Goal: Communication & Community: Answer question/provide support

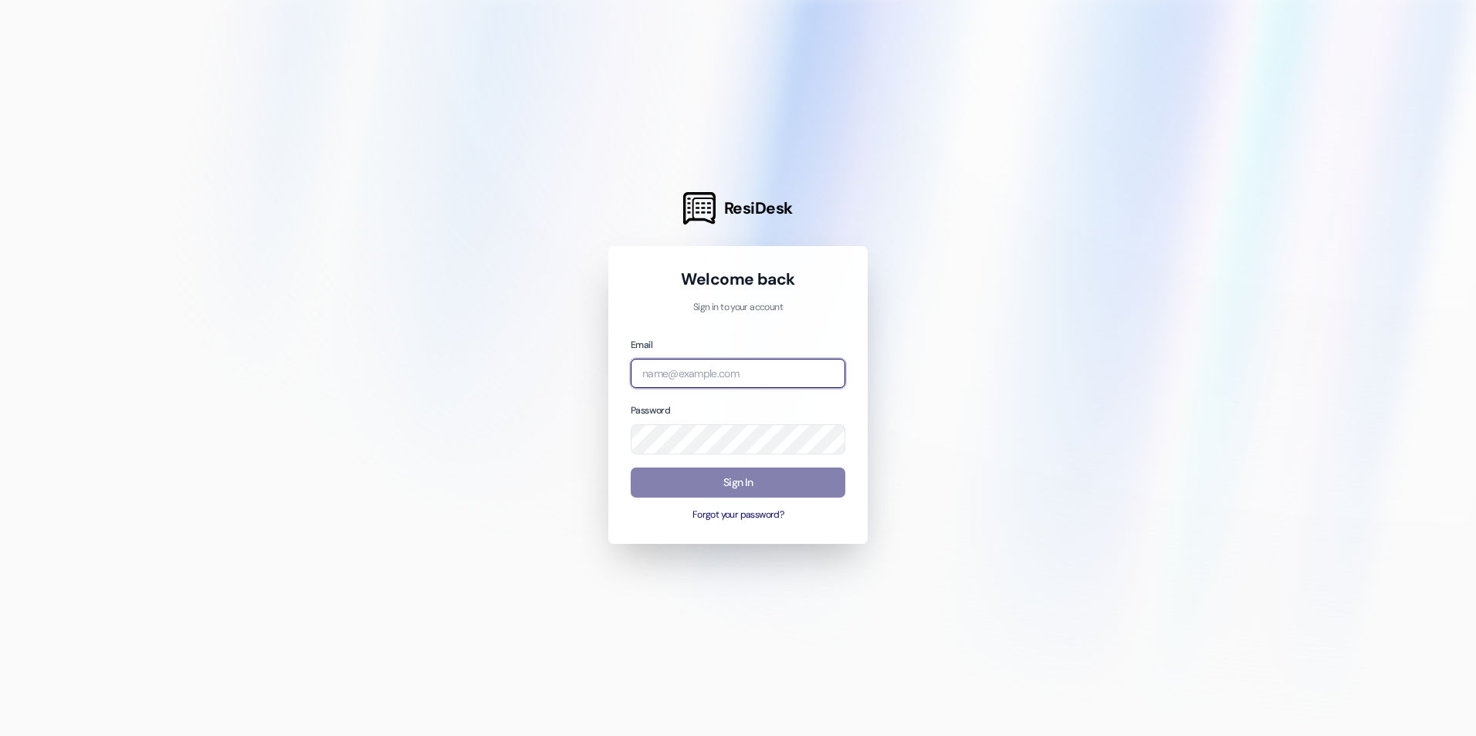
click at [678, 363] on input "email" at bounding box center [738, 374] width 215 height 30
type input "[EMAIL_ADDRESS][DOMAIN_NAME]"
drag, startPoint x: 795, startPoint y: 379, endPoint x: 221, endPoint y: 325, distance: 575.9
click at [221, 325] on div "ResiDesk Welcome back Sign in to your account Email [EMAIL_ADDRESS][DOMAIN_NAME…" at bounding box center [738, 368] width 1476 height 736
click at [217, 323] on div at bounding box center [738, 368] width 1476 height 736
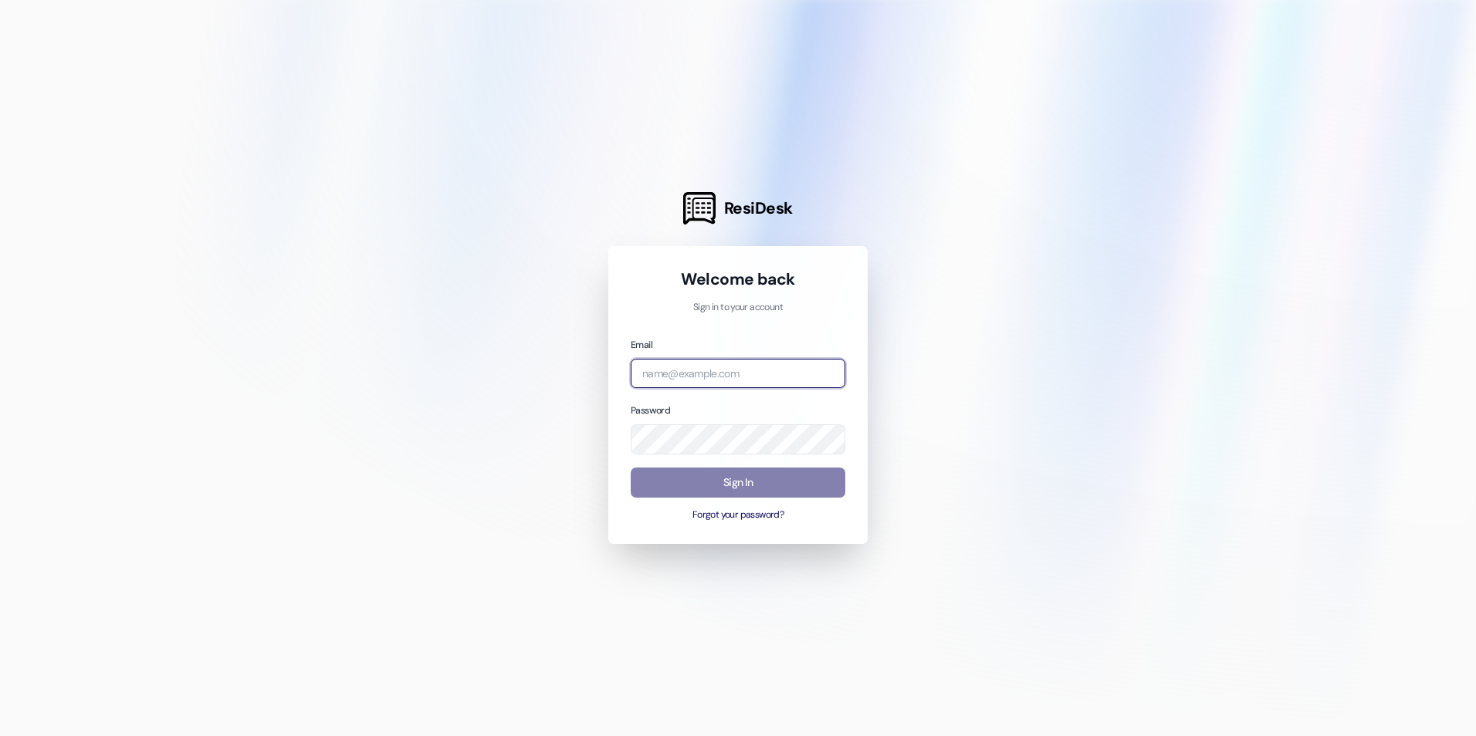
click at [692, 375] on input "email" at bounding box center [738, 374] width 215 height 30
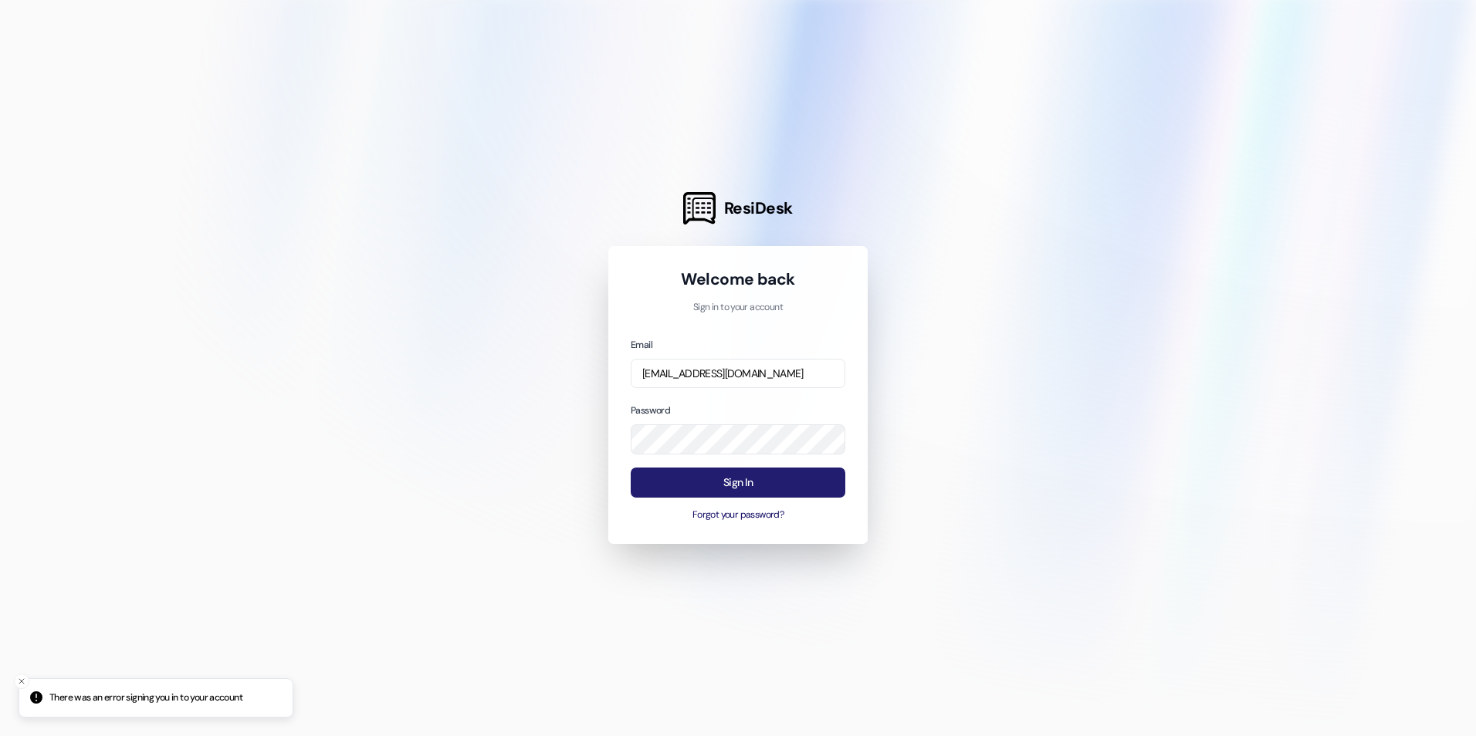
click at [740, 493] on button "Sign In" at bounding box center [738, 483] width 215 height 30
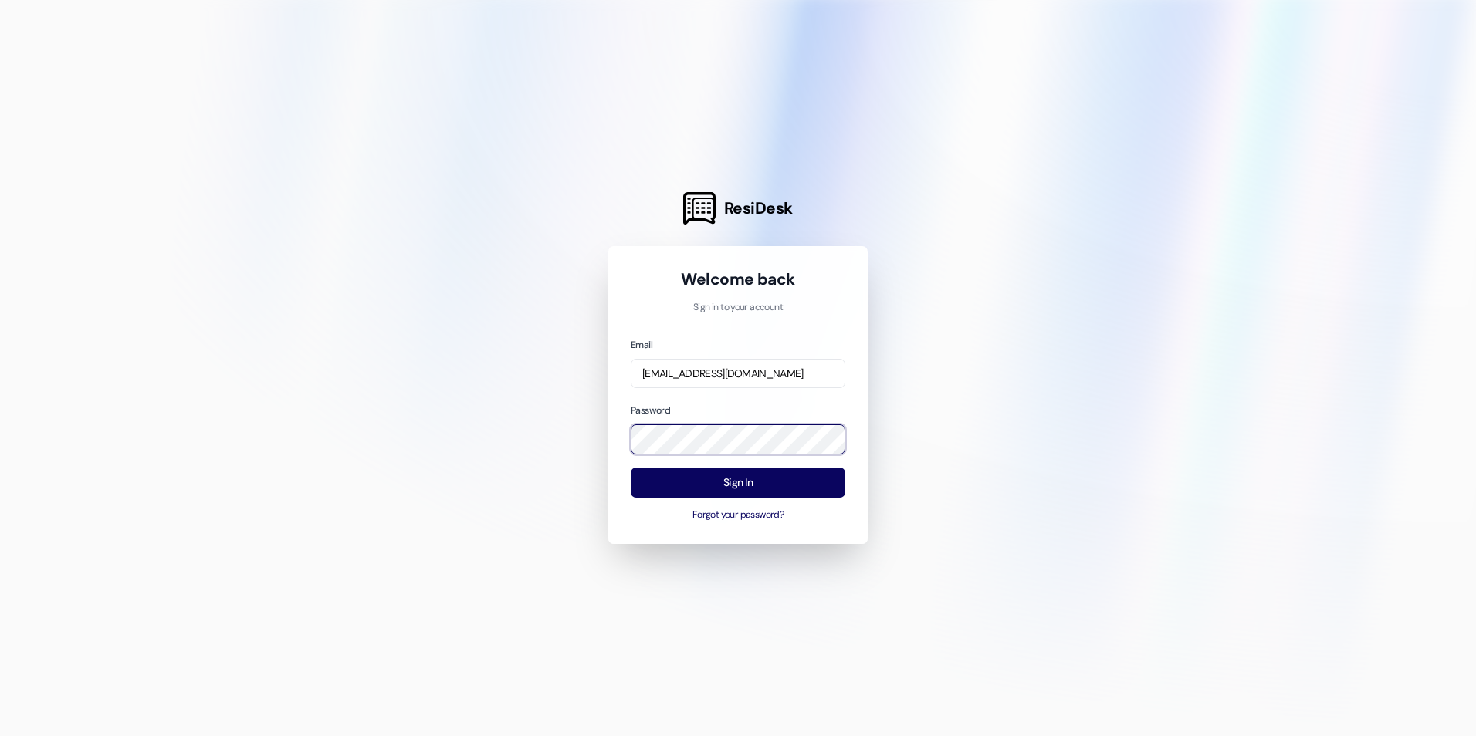
click at [405, 417] on div "ResiDesk Welcome back Sign in to your account Email [EMAIL_ADDRESS][DOMAIN_NAME…" at bounding box center [738, 368] width 1476 height 736
click at [789, 374] on input "[EMAIL_ADDRESS][DOMAIN_NAME]" at bounding box center [738, 374] width 215 height 30
drag, startPoint x: 789, startPoint y: 374, endPoint x: 262, endPoint y: 361, distance: 527.3
click at [262, 361] on div "ResiDesk Welcome back Sign in to your account Email [EMAIL_ADDRESS][DOMAIN_NAME…" at bounding box center [738, 368] width 1476 height 736
type input "[EMAIL_ADDRESS][DOMAIN_NAME]"
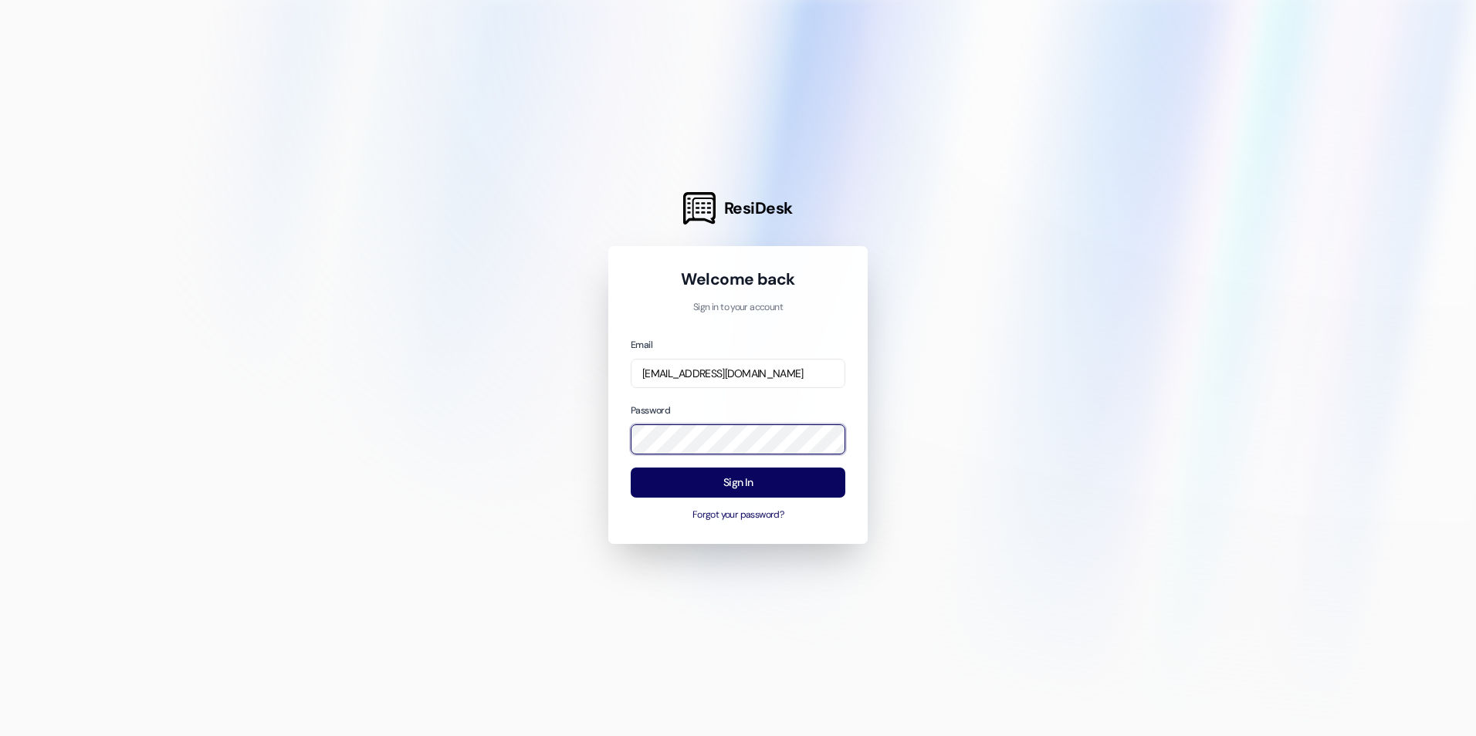
click at [387, 425] on div "ResiDesk Welcome back Sign in to your account Email [EMAIL_ADDRESS][DOMAIN_NAME…" at bounding box center [738, 368] width 1476 height 736
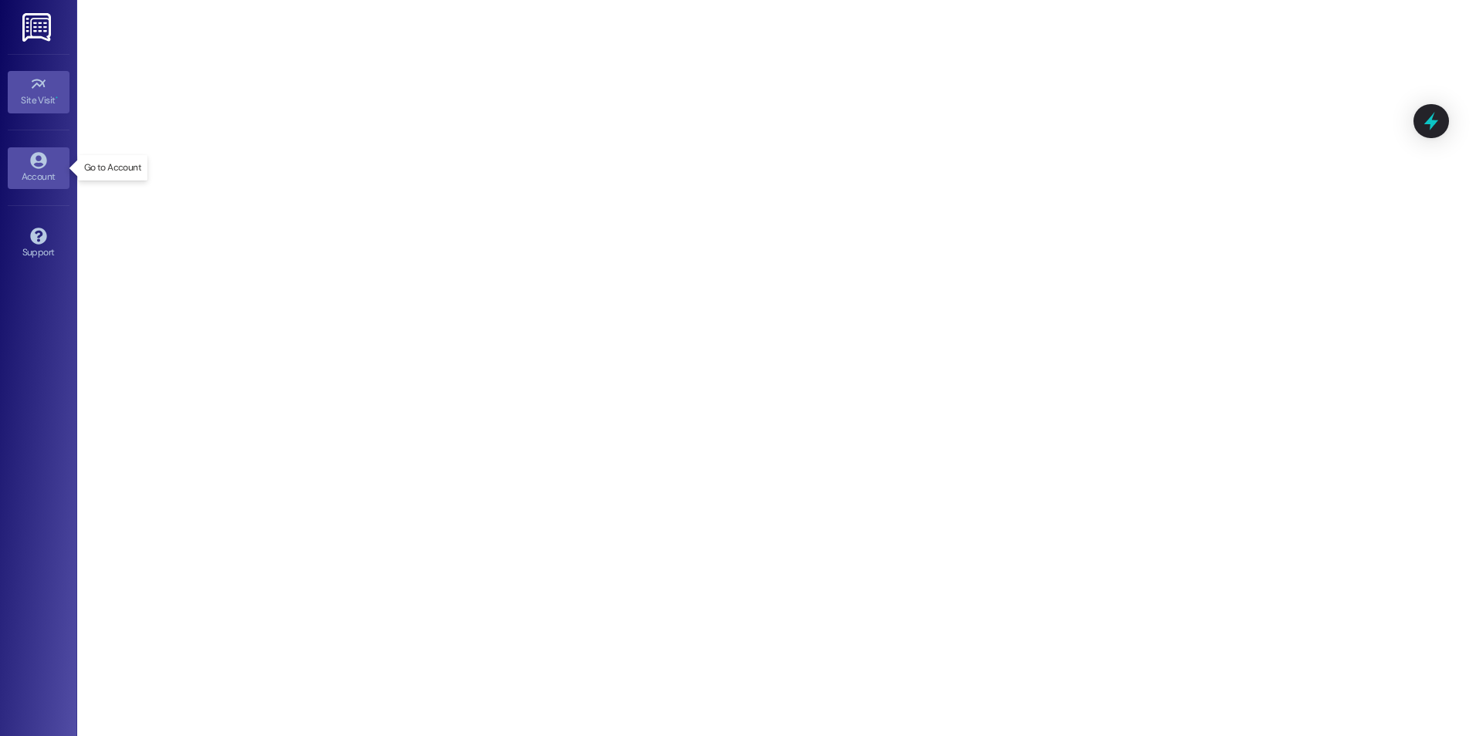
click at [40, 176] on div "Account" at bounding box center [38, 176] width 77 height 15
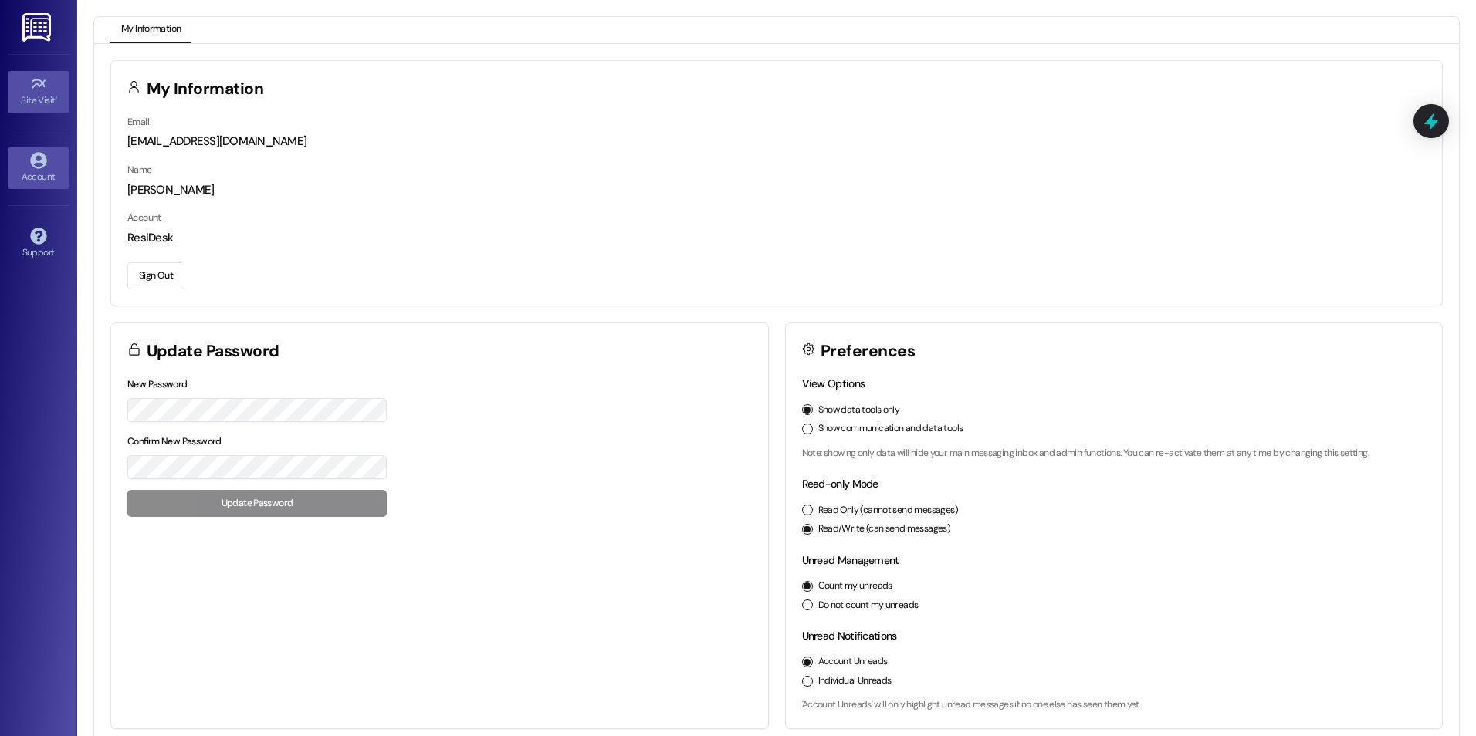
click at [40, 96] on div "Site Visit •" at bounding box center [38, 100] width 77 height 15
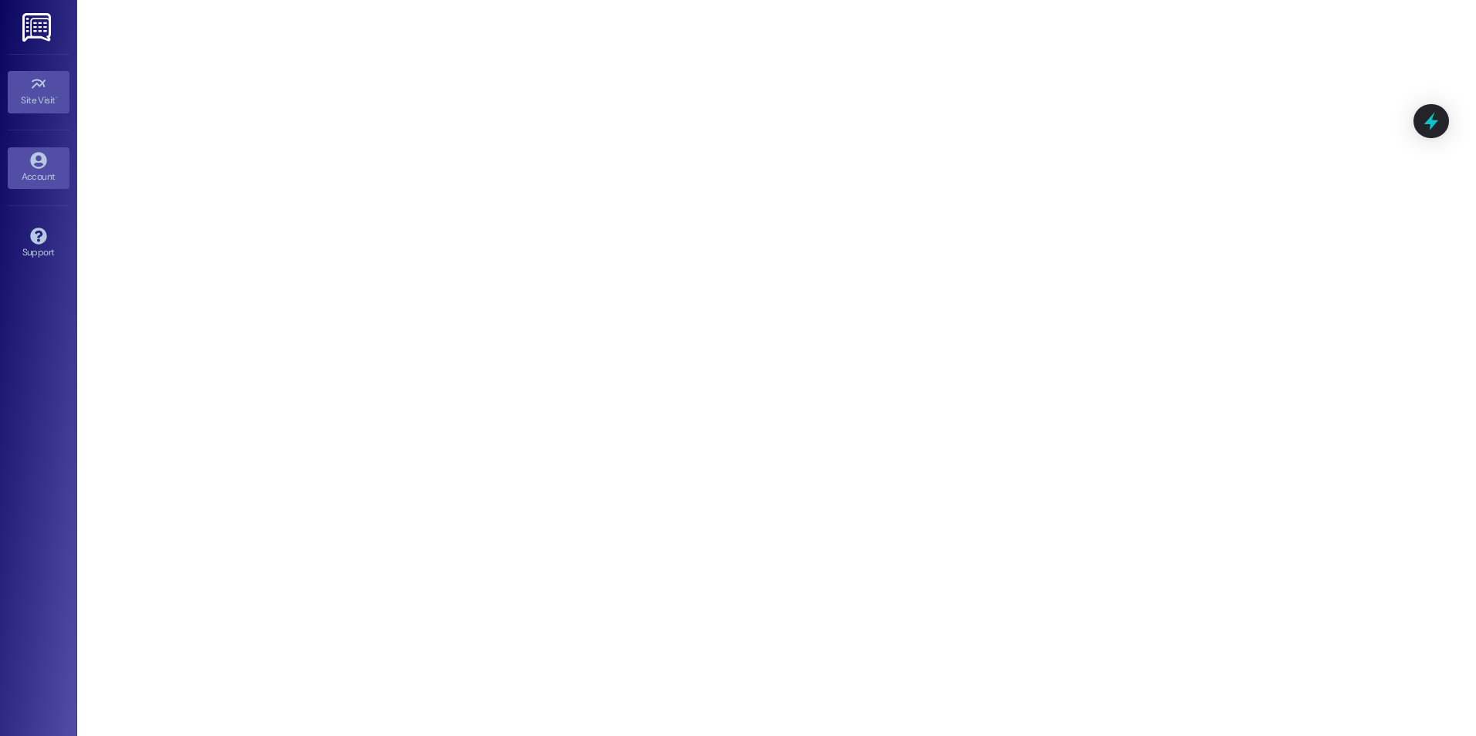
click at [48, 166] on link "Account" at bounding box center [39, 168] width 62 height 42
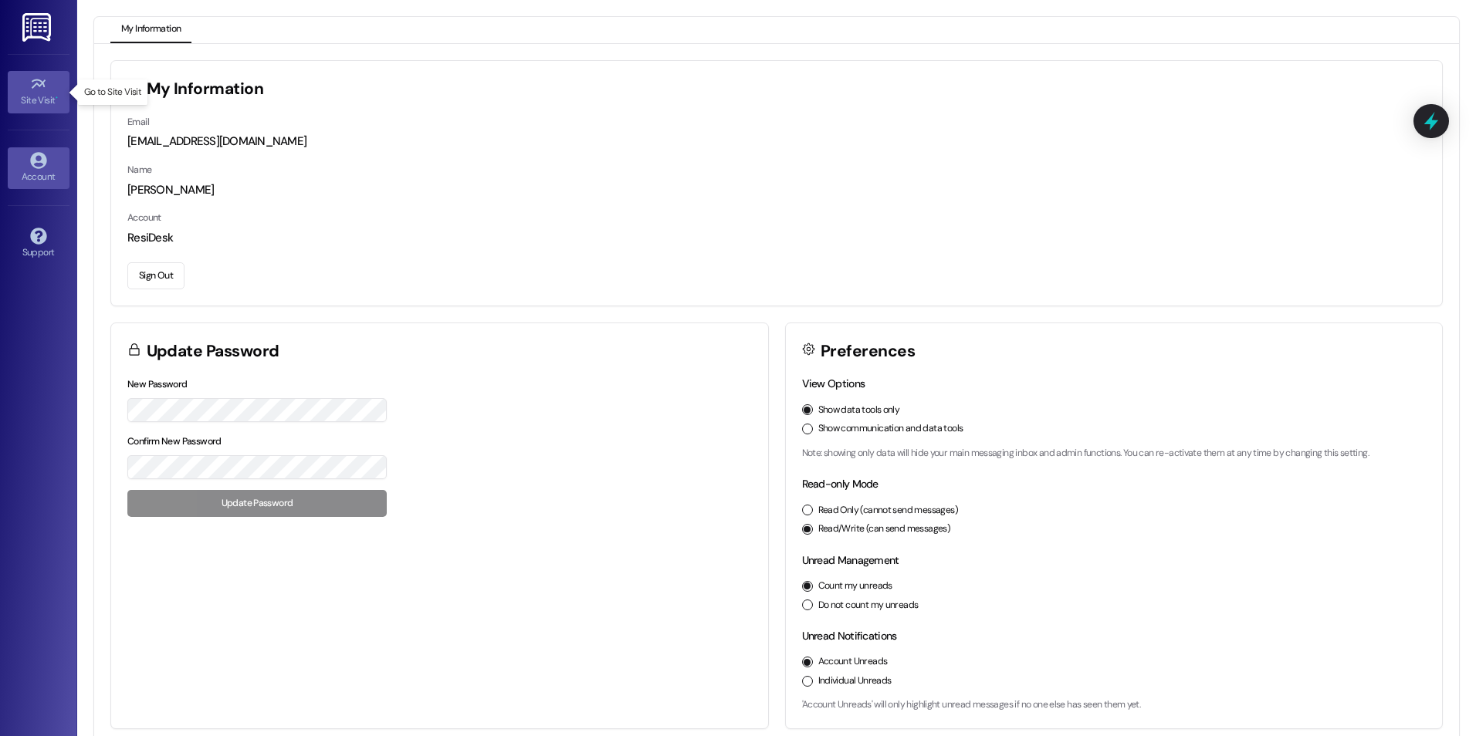
click at [41, 103] on div "Site Visit •" at bounding box center [38, 100] width 77 height 15
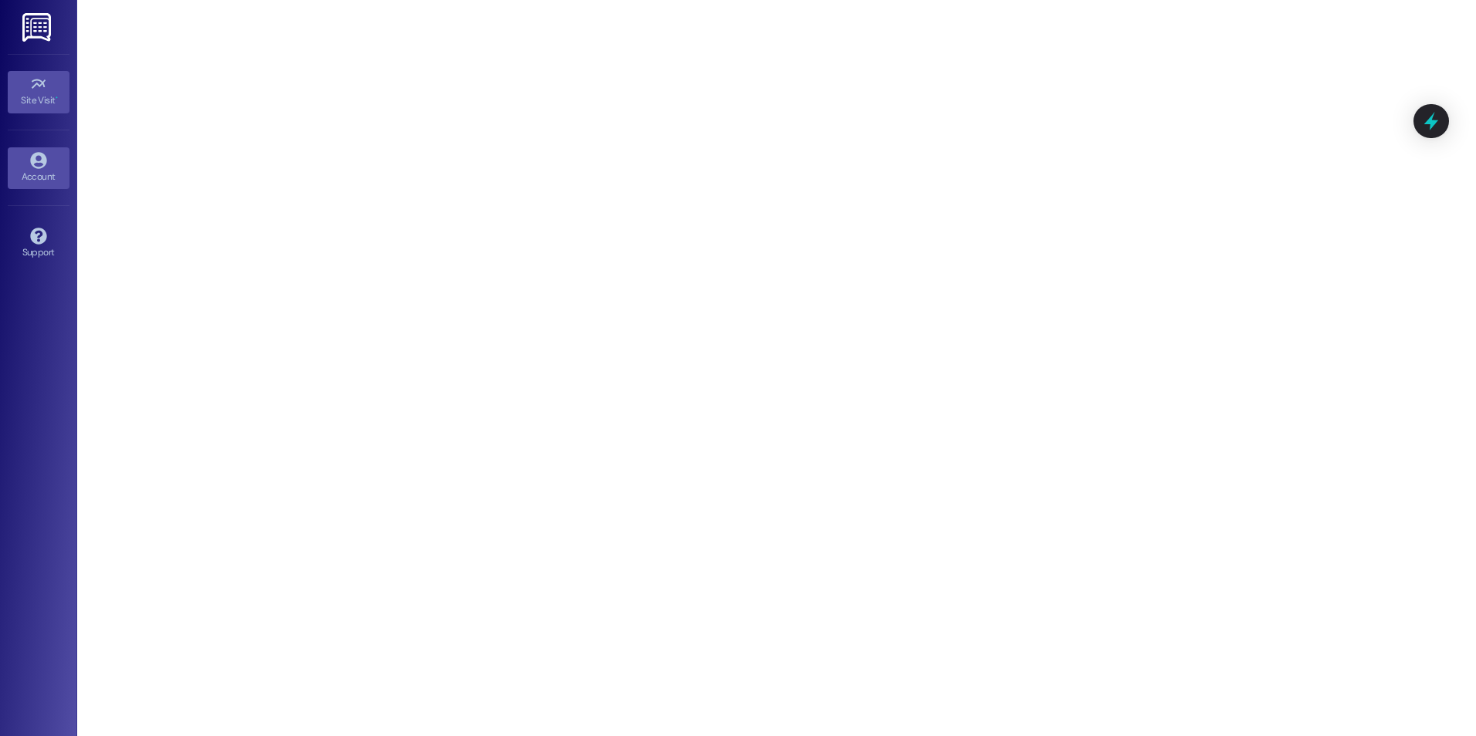
click at [30, 162] on icon at bounding box center [38, 160] width 17 height 17
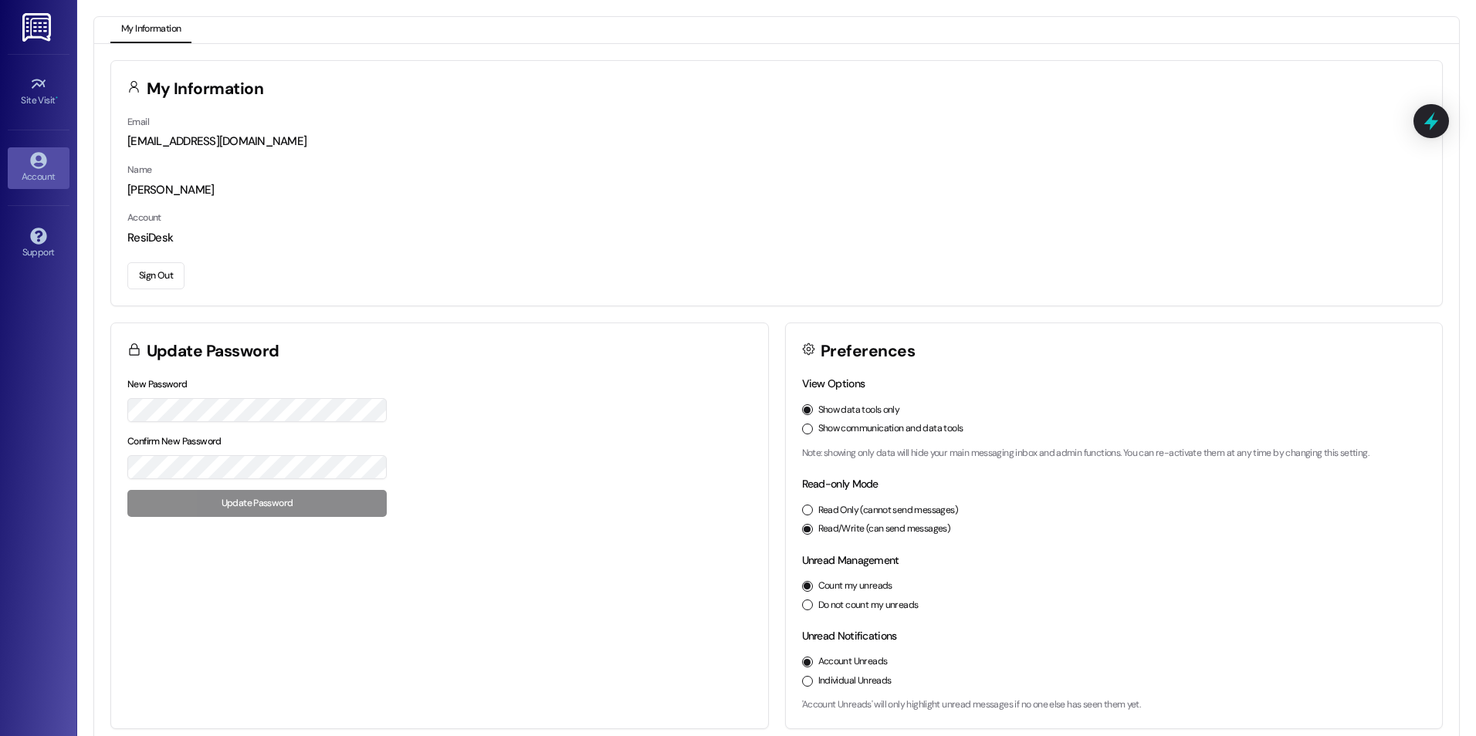
click at [33, 37] on img at bounding box center [38, 27] width 32 height 29
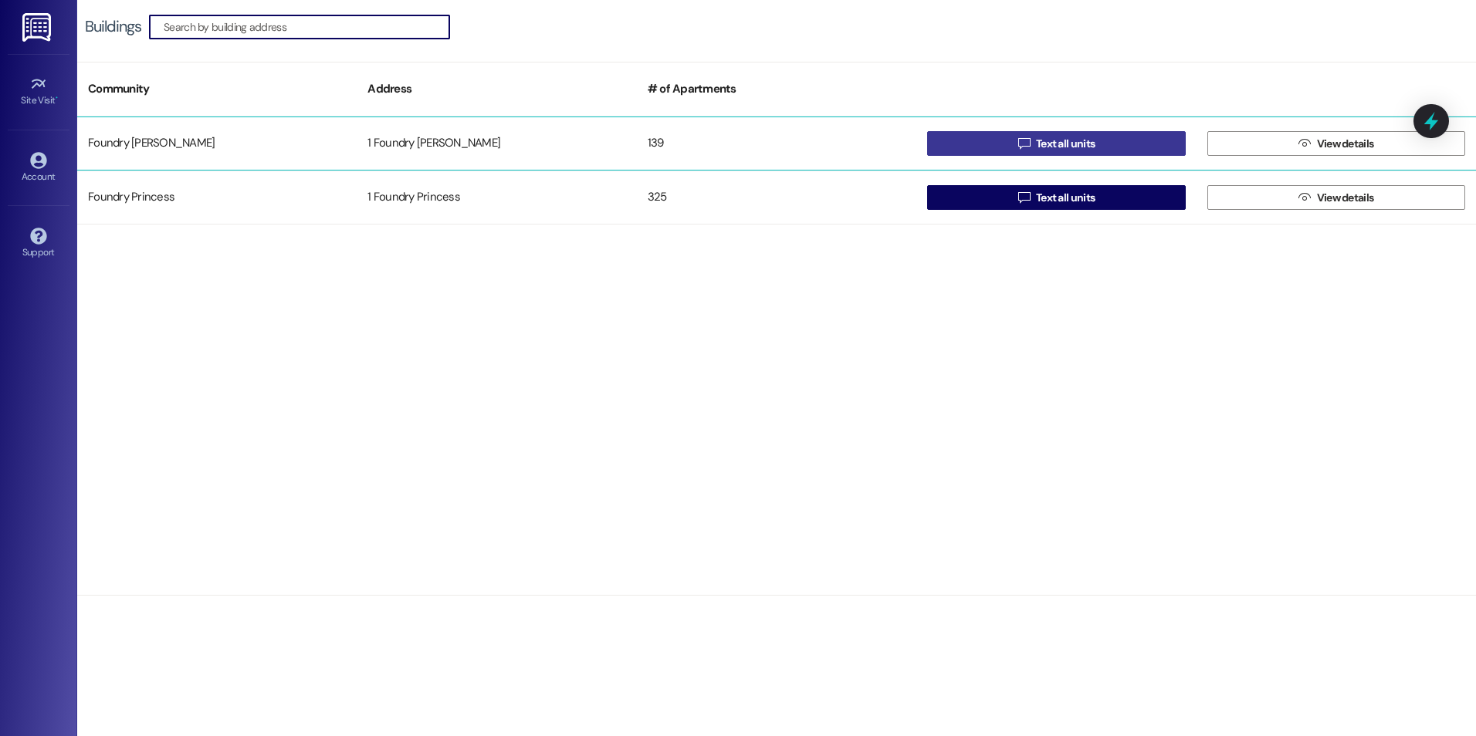
click at [1116, 147] on button " Text all units" at bounding box center [1056, 143] width 258 height 25
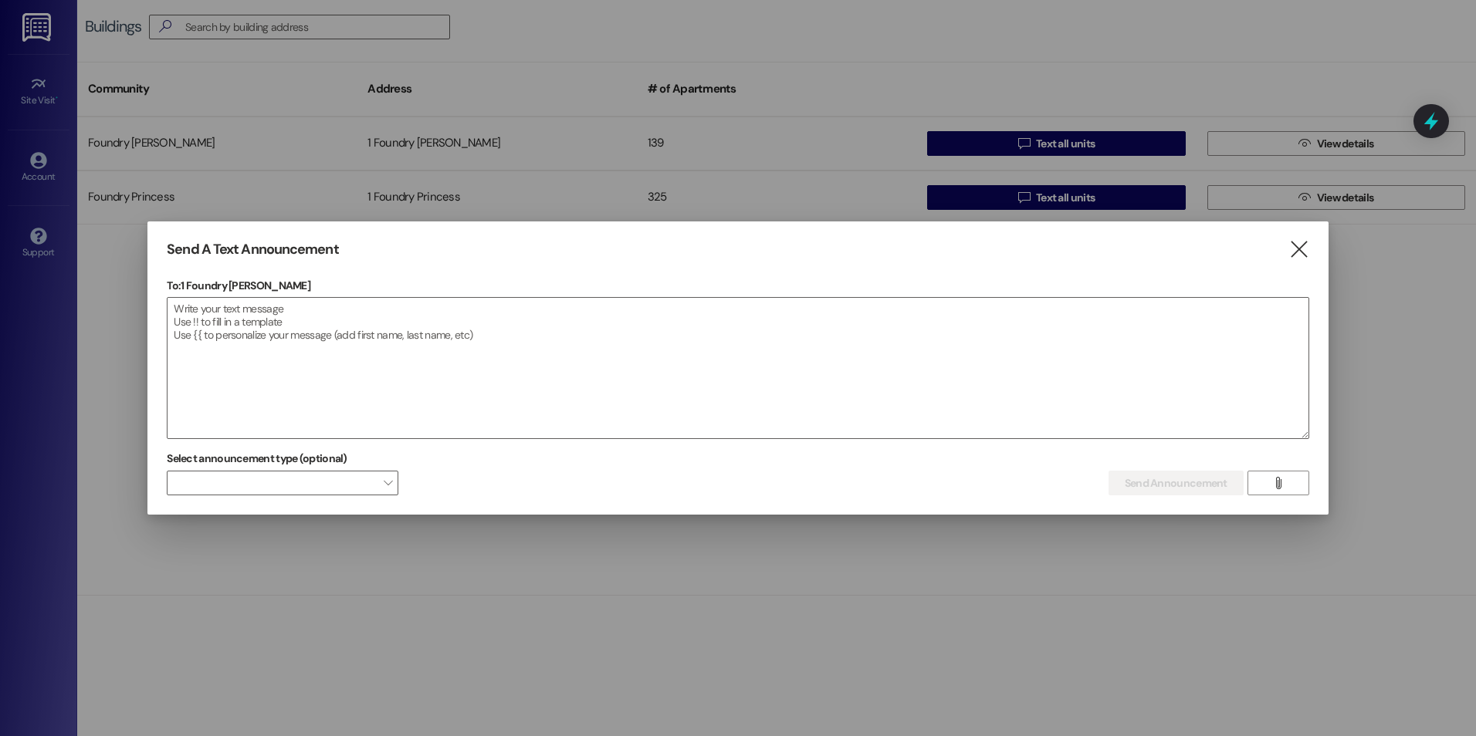
click at [1300, 246] on icon "" at bounding box center [1298, 250] width 21 height 16
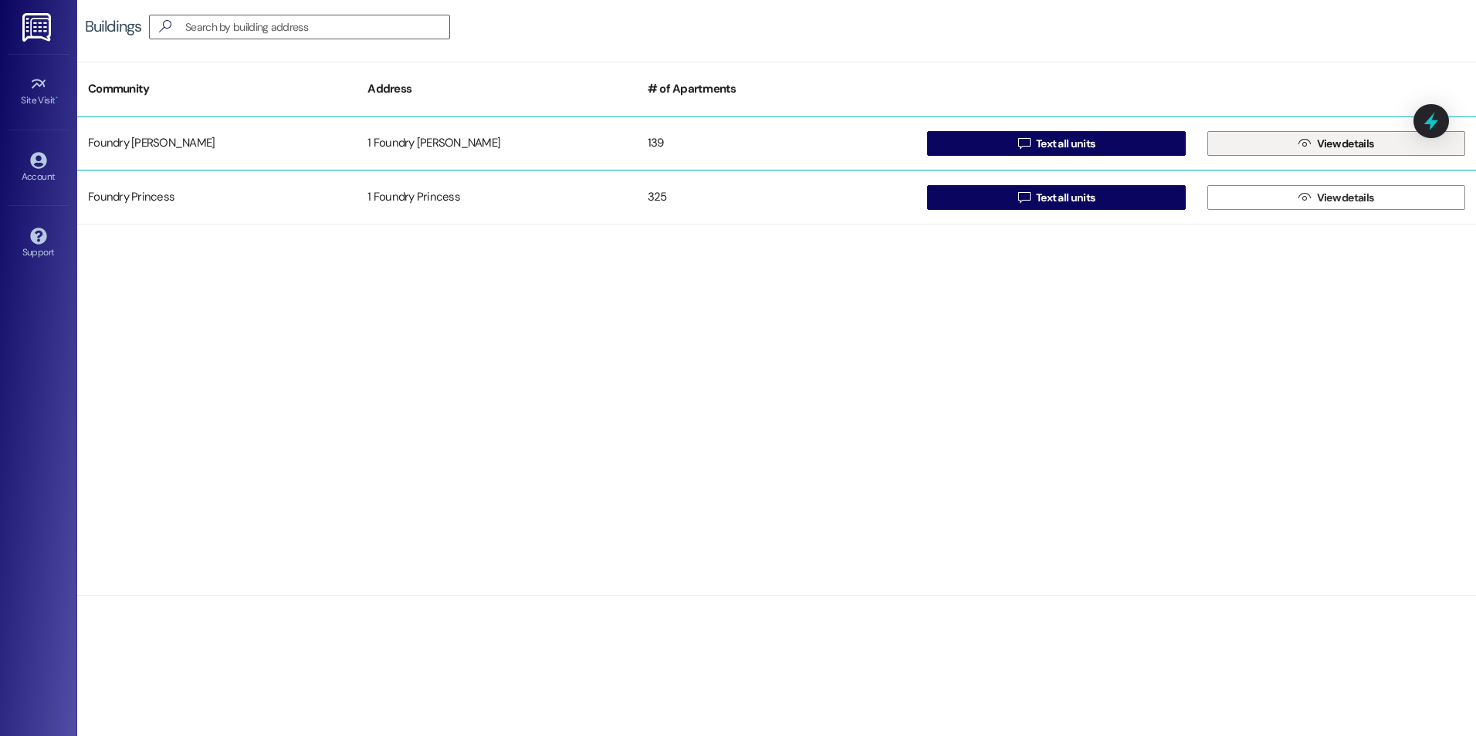
click at [1326, 140] on span "View details" at bounding box center [1345, 144] width 57 height 16
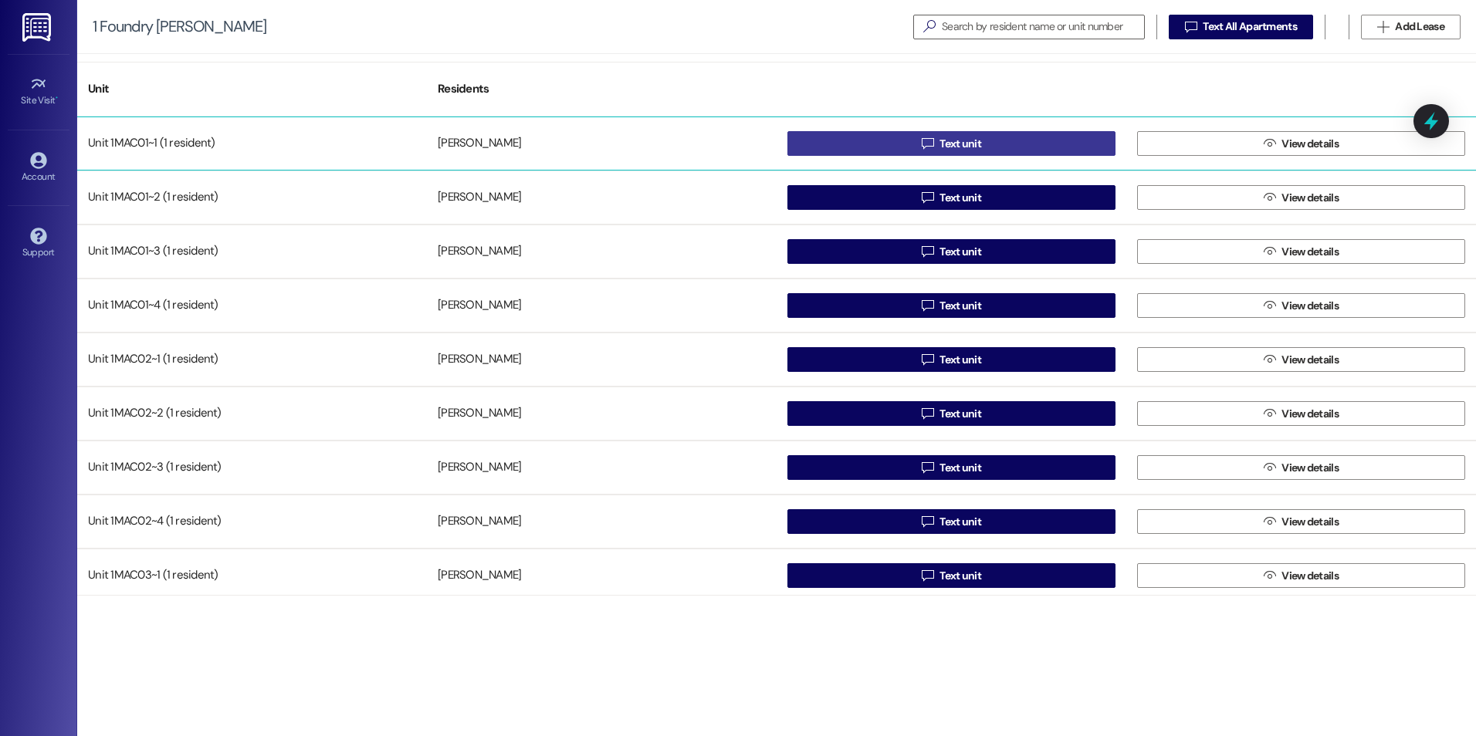
click at [1061, 154] on button " Text unit" at bounding box center [951, 143] width 328 height 25
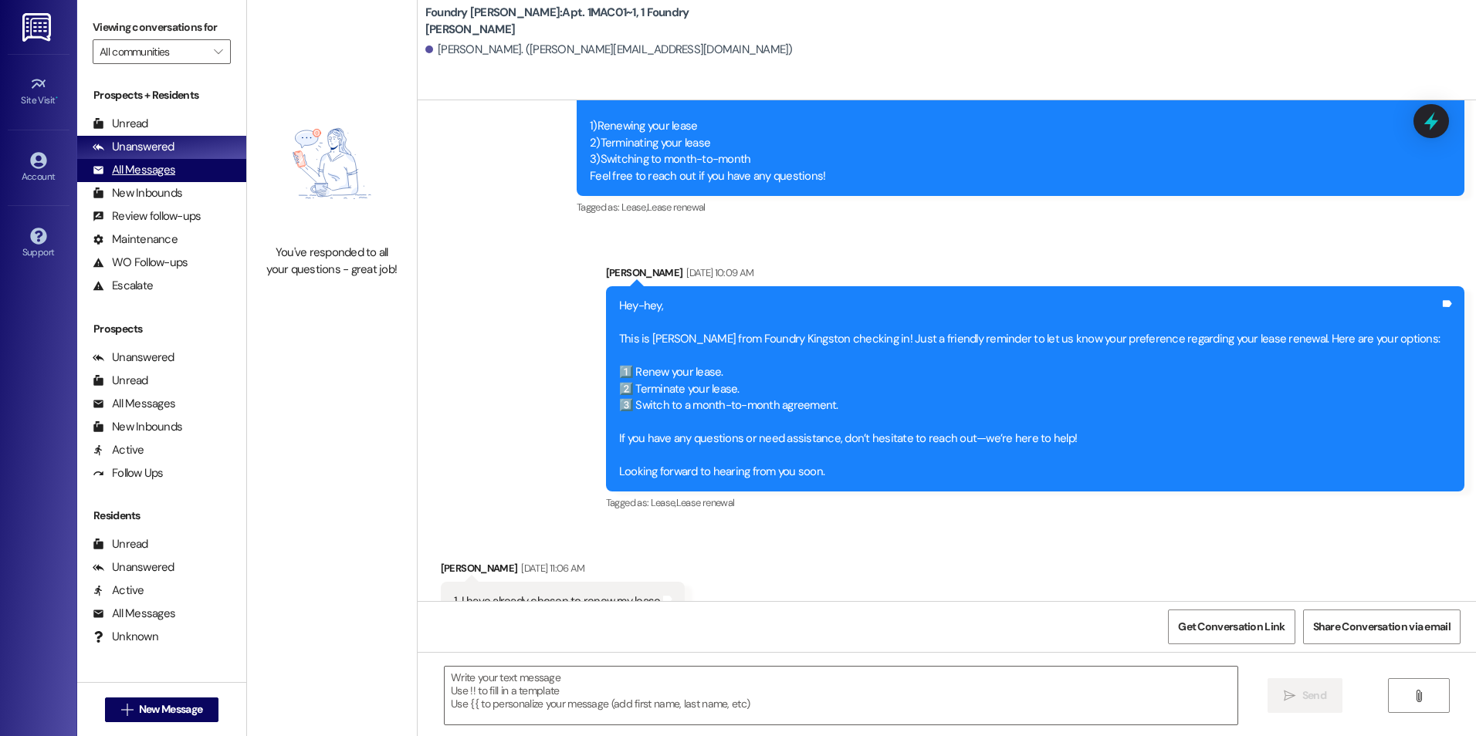
scroll to position [786, 0]
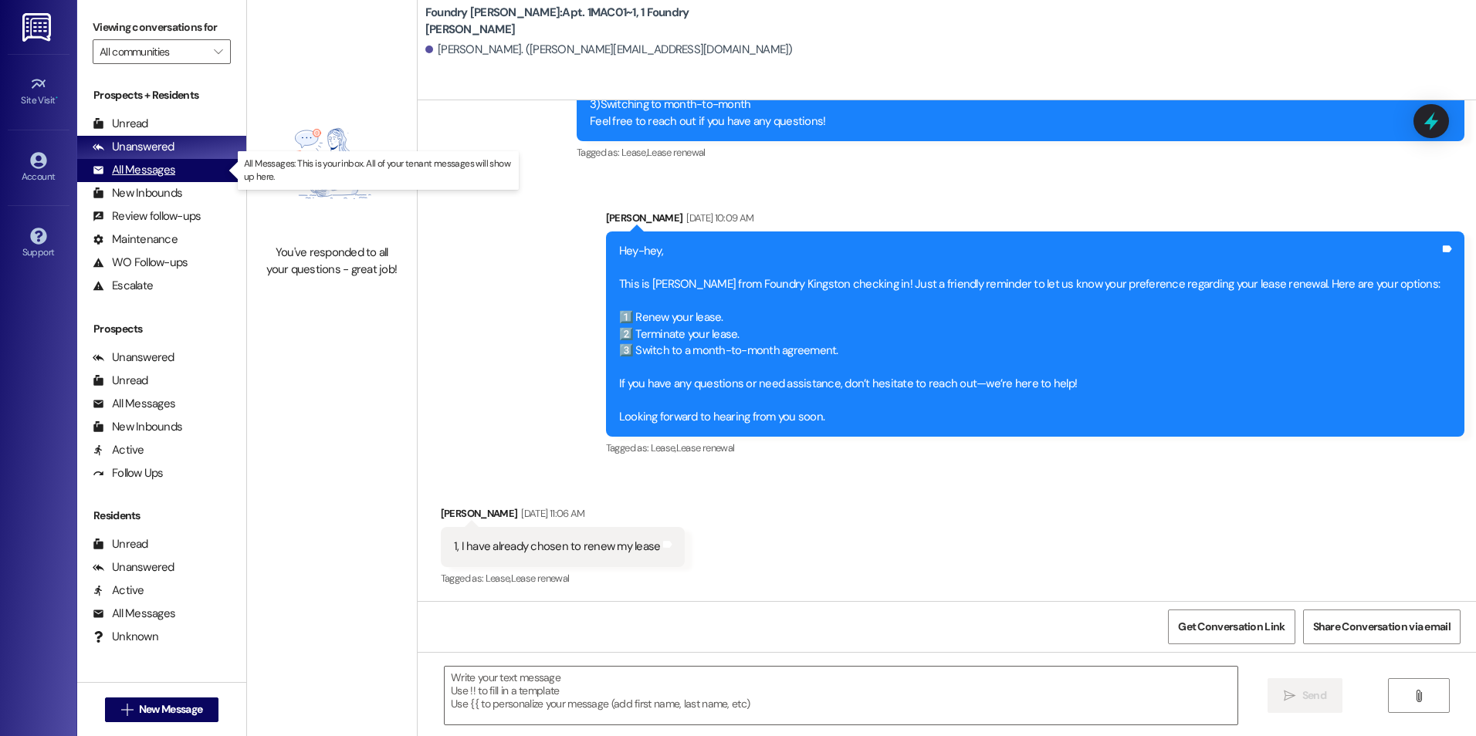
click at [209, 171] on div "All Messages (undefined)" at bounding box center [161, 170] width 169 height 23
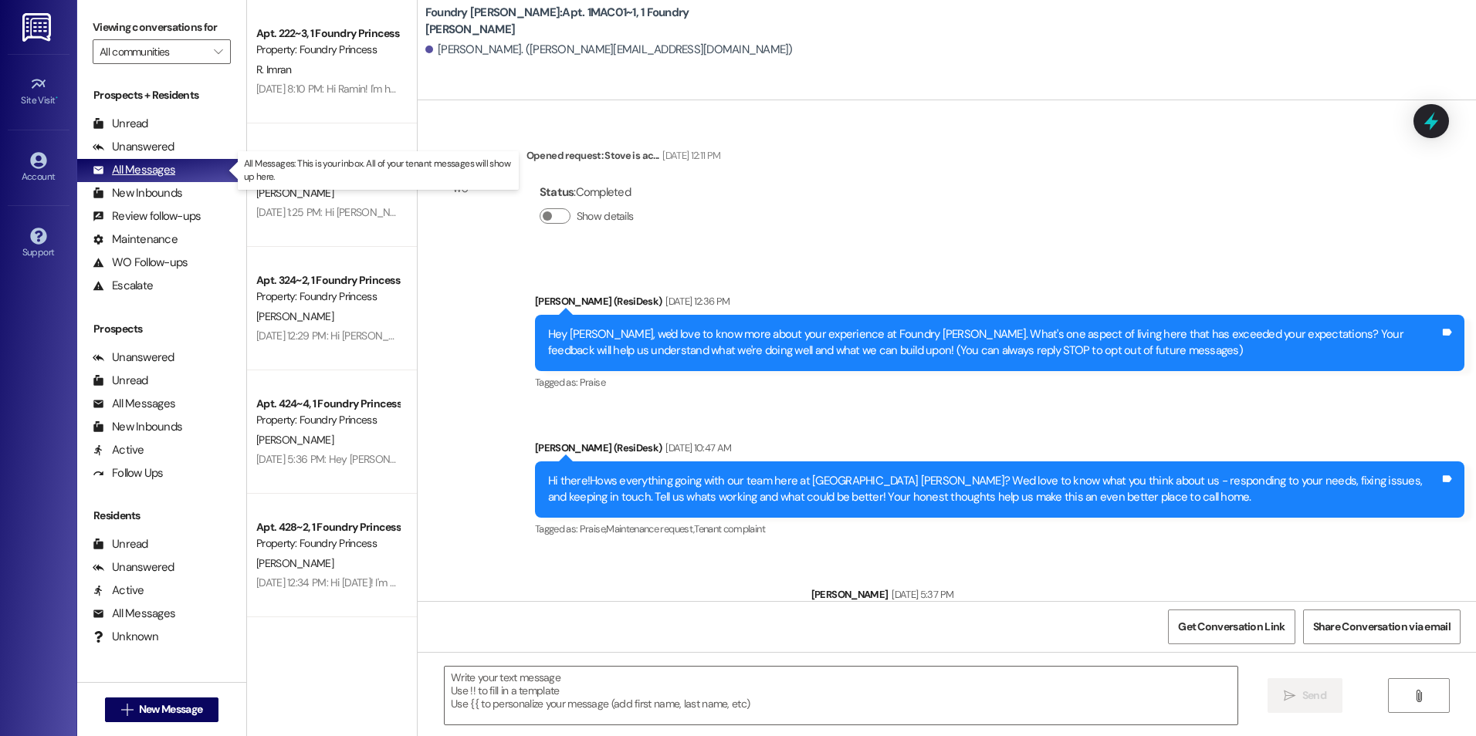
type textarea "Fetching suggested responses. Please feel free to read through the conversation…"
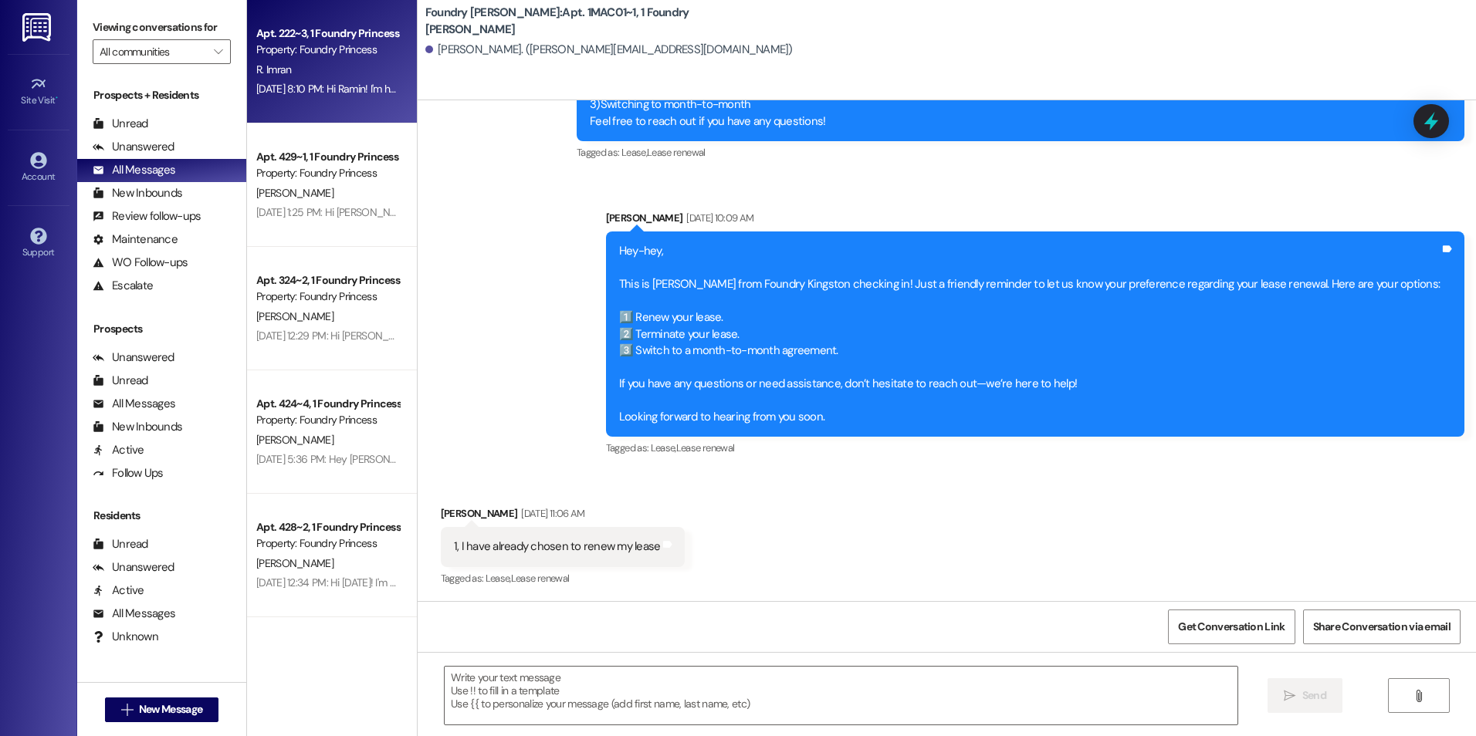
click at [308, 103] on div "Apt. 222~3, 1 Foundry Princess Property: Foundry Princess R. Imran [DATE] 8:10 …" at bounding box center [332, 61] width 170 height 123
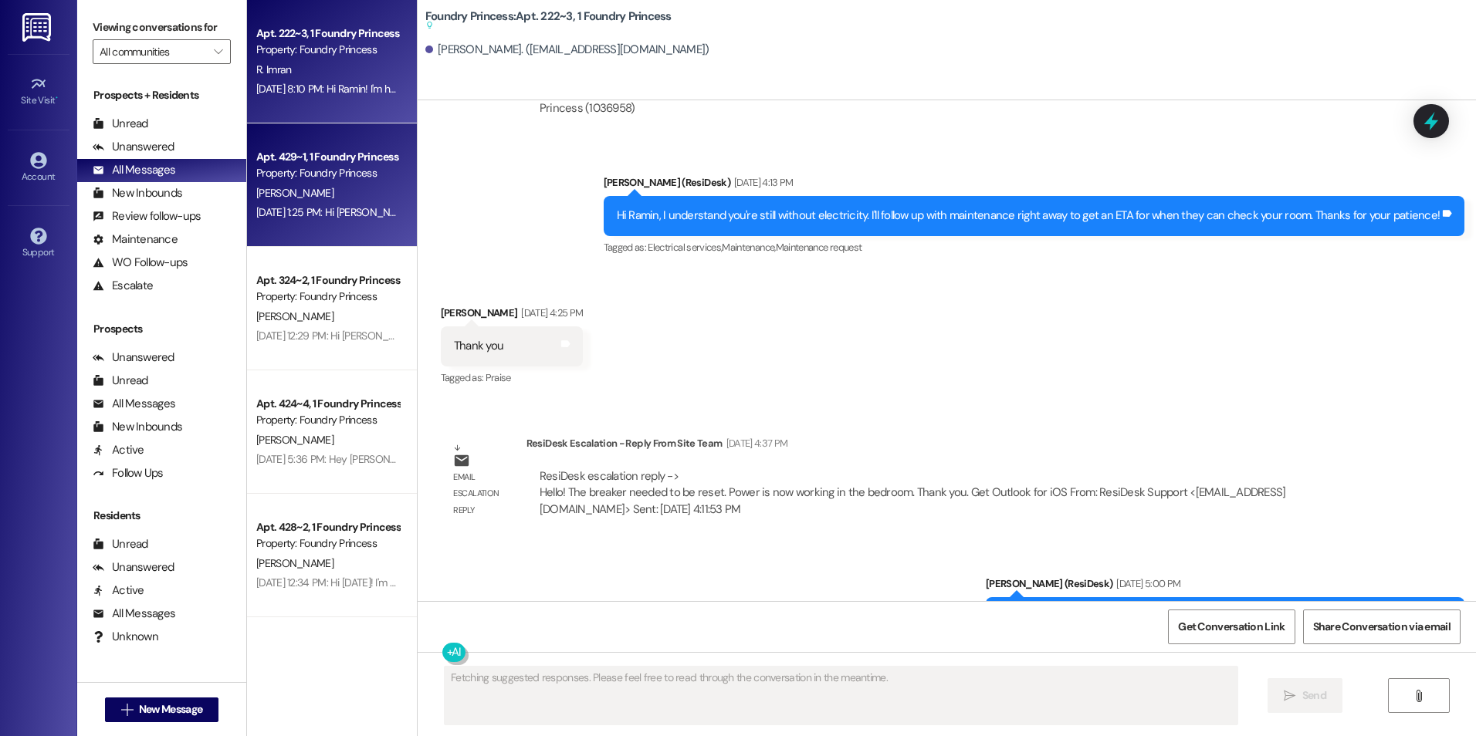
scroll to position [7759, 0]
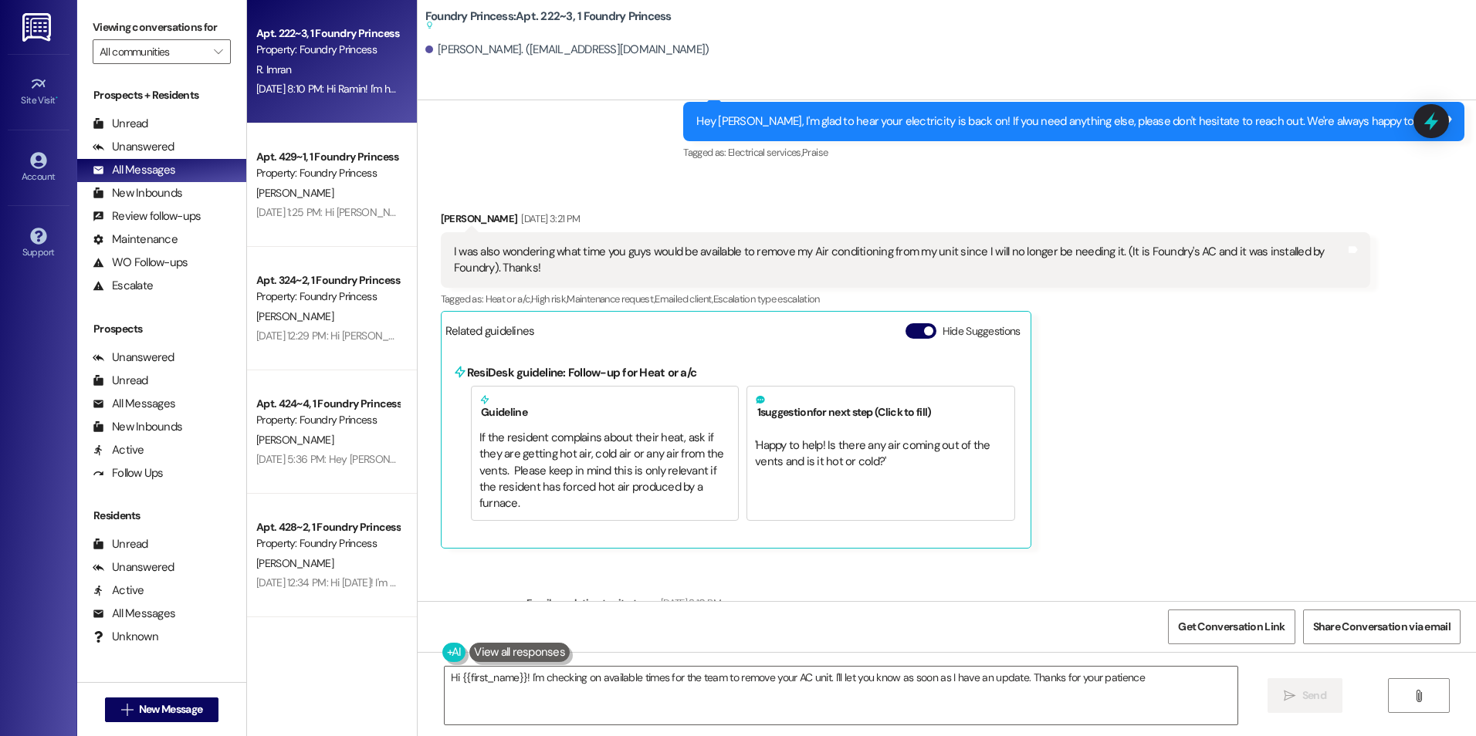
type textarea "Hi {{first_name}}! I'm checking on available times for the team to remove your …"
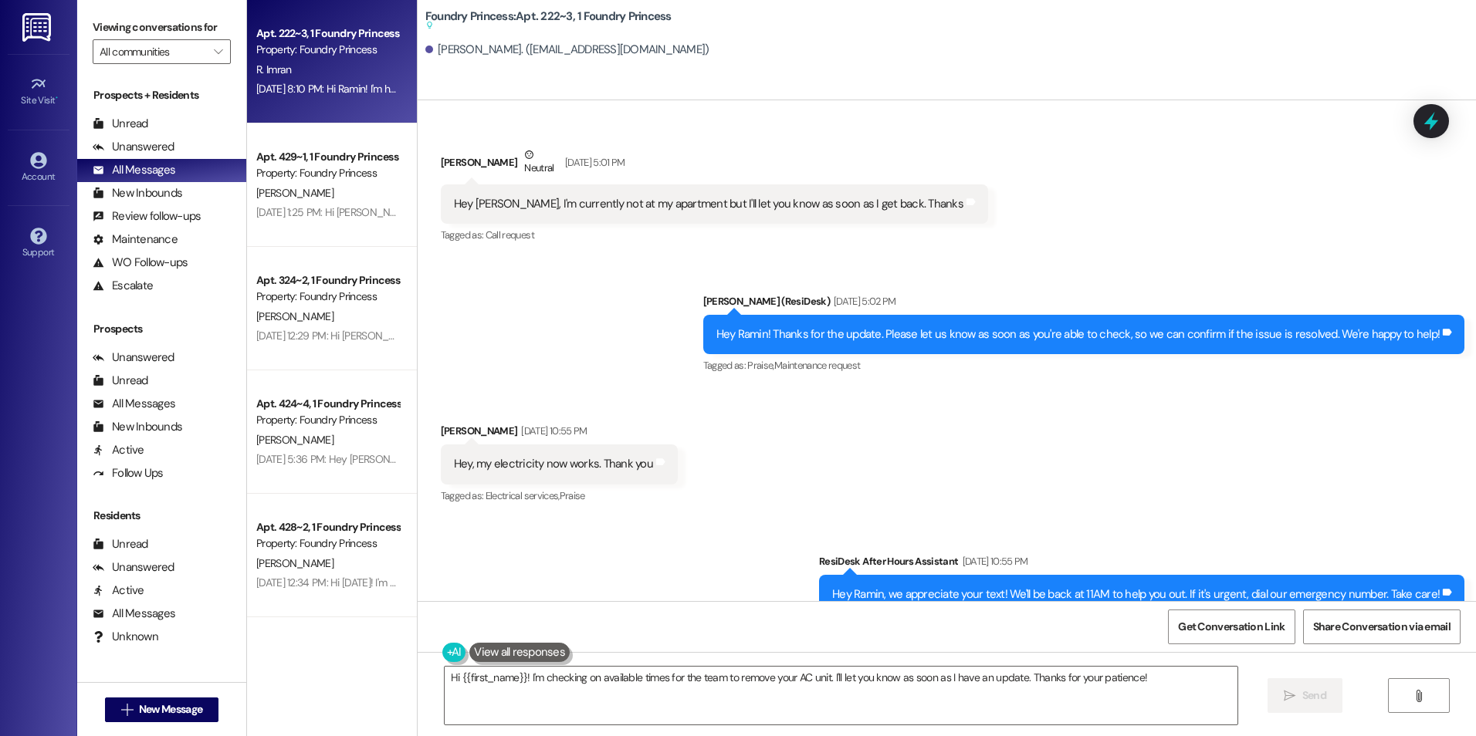
scroll to position [6987, 0]
